Goal: Task Accomplishment & Management: Complete application form

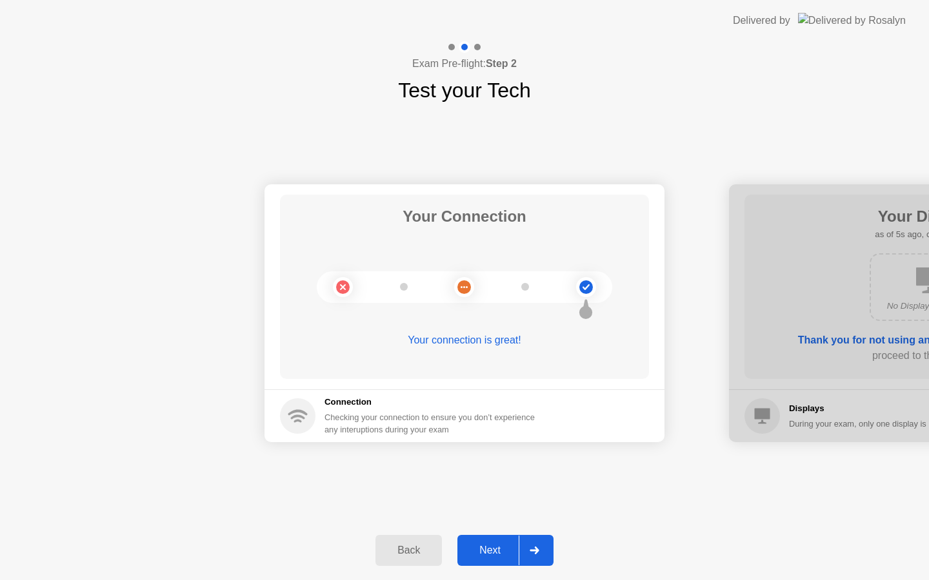
click at [547, 551] on div at bounding box center [534, 551] width 31 height 30
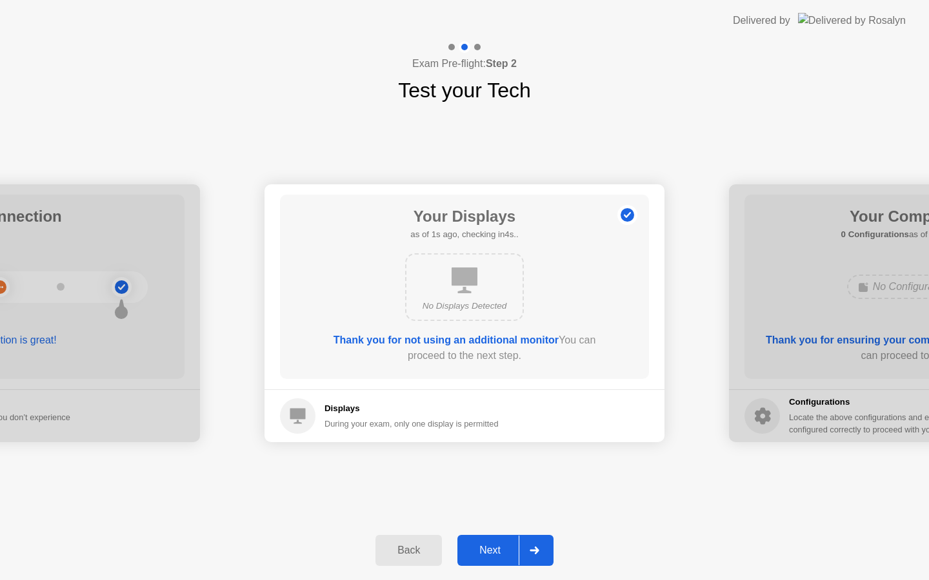
click at [547, 551] on div at bounding box center [534, 551] width 31 height 30
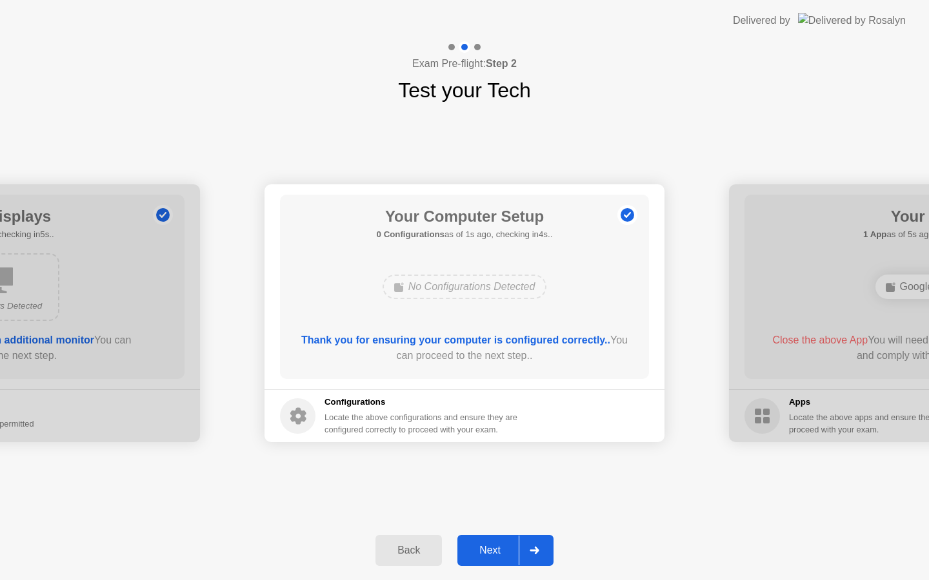
click at [547, 551] on div at bounding box center [534, 551] width 31 height 30
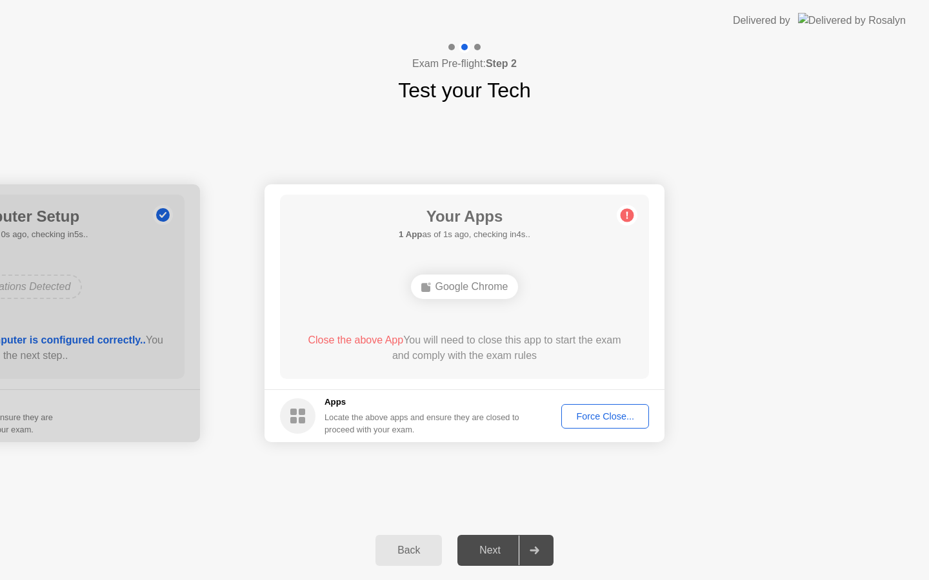
click at [590, 420] on div "Force Close..." at bounding box center [605, 416] width 79 height 10
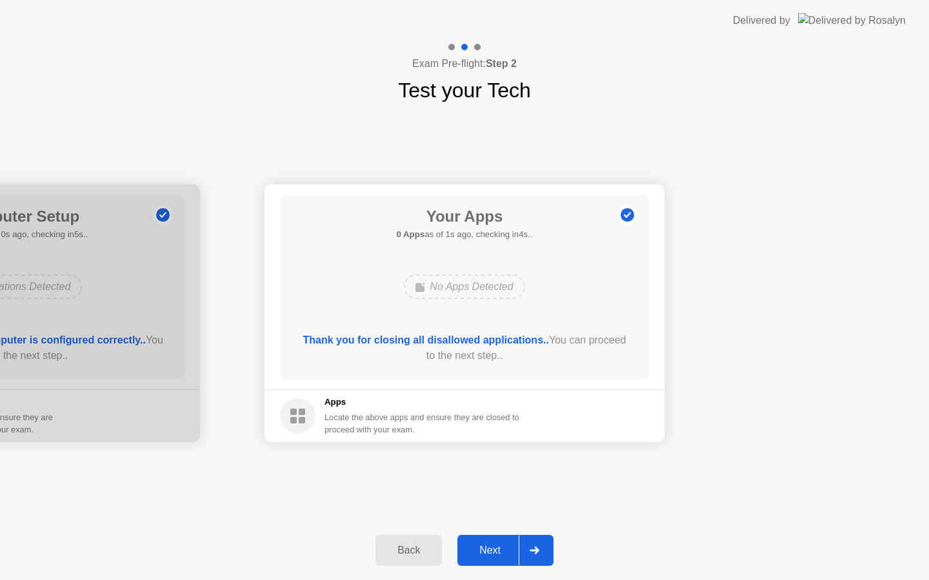
click at [536, 542] on div at bounding box center [534, 551] width 31 height 30
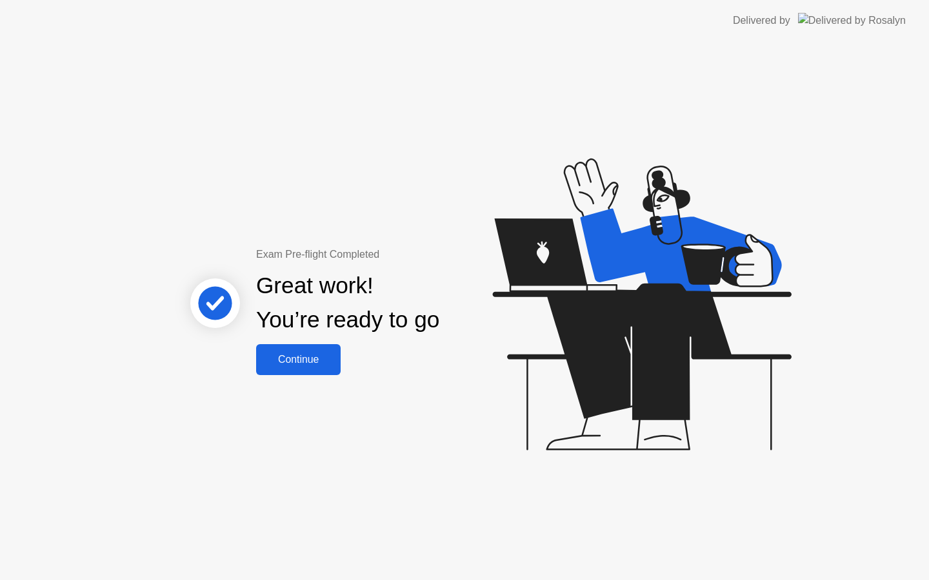
click at [322, 354] on div "Continue" at bounding box center [298, 360] width 77 height 12
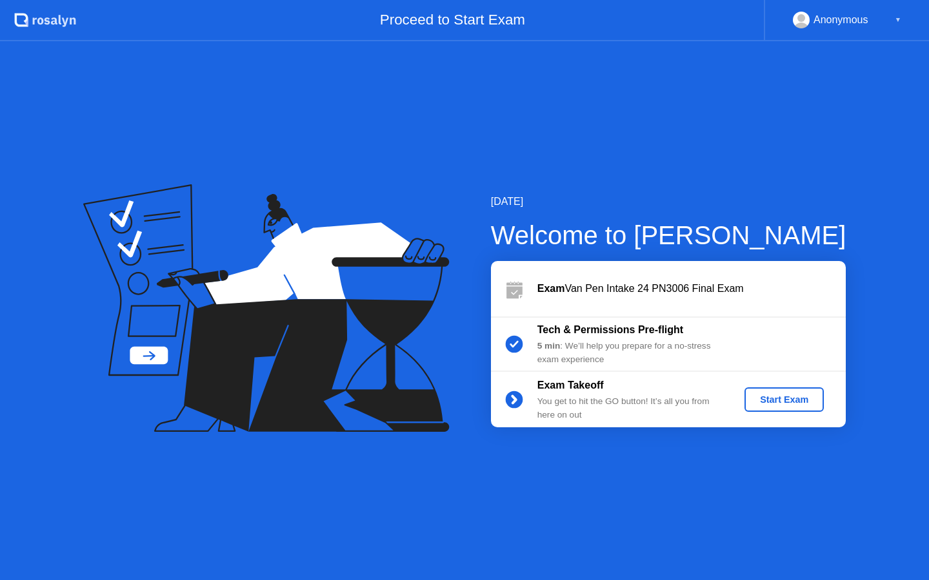
click at [789, 401] on div "Start Exam" at bounding box center [783, 400] width 69 height 10
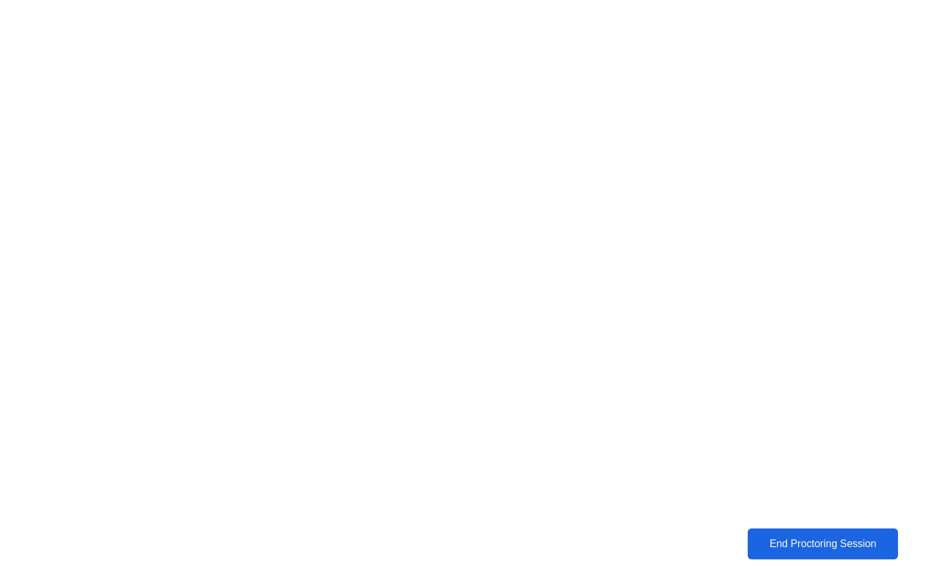
click at [801, 548] on div "End Proctoring Session" at bounding box center [822, 544] width 147 height 12
